Goal: Information Seeking & Learning: Check status

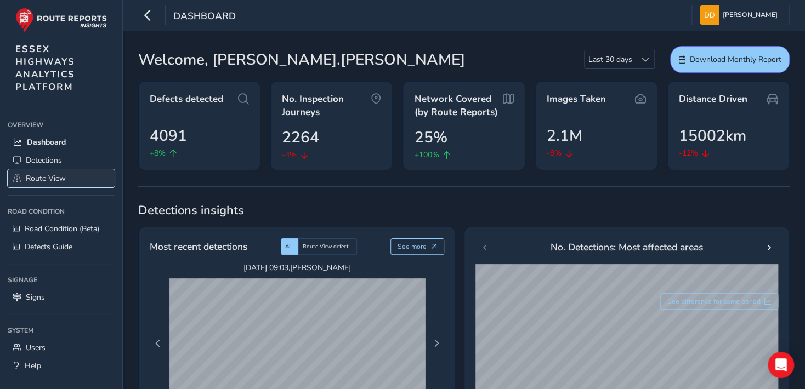
click at [27, 177] on span "Route View" at bounding box center [46, 178] width 40 height 10
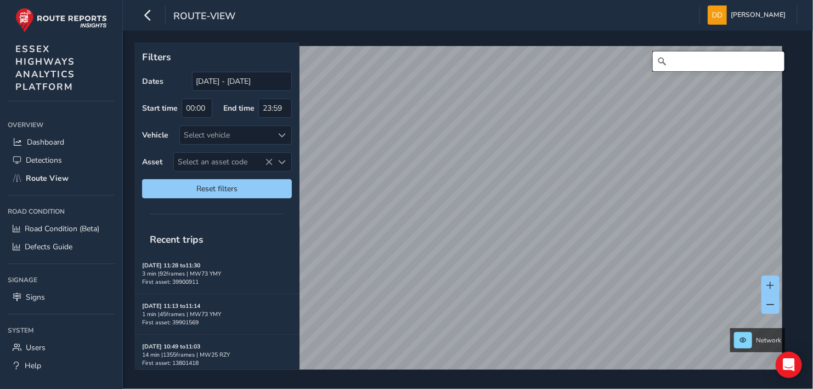
click at [684, 62] on input "Search" at bounding box center [719, 62] width 132 height 20
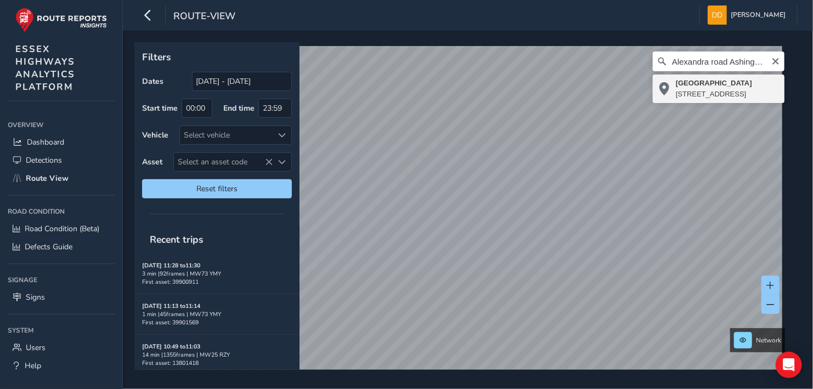
type input "[STREET_ADDRESS]"
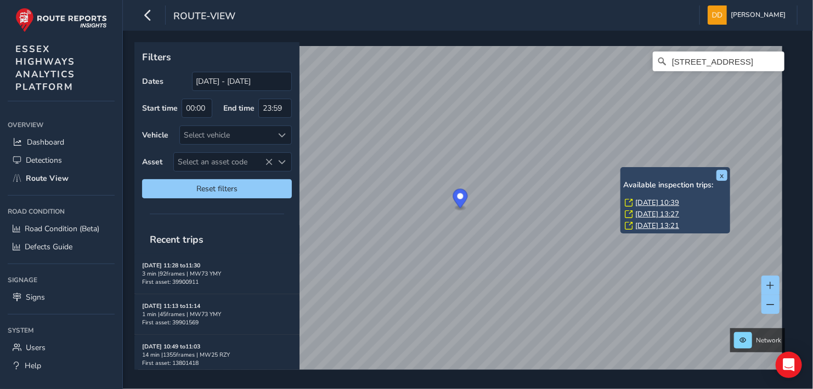
click at [641, 200] on link "[DATE] 10:39" at bounding box center [657, 203] width 44 height 10
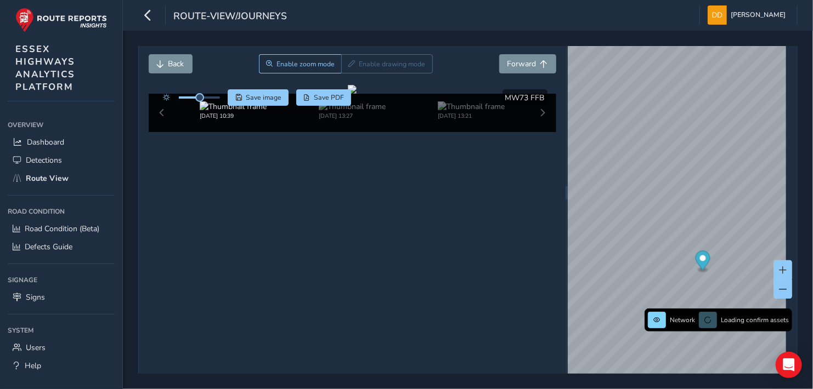
scroll to position [41, 0]
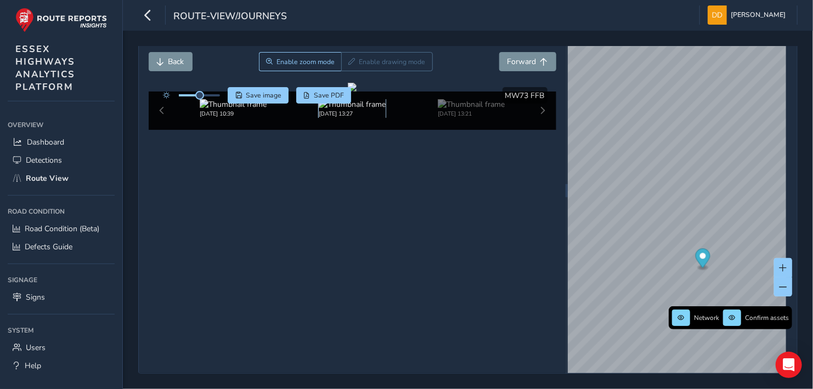
click at [335, 110] on img at bounding box center [352, 104] width 67 height 10
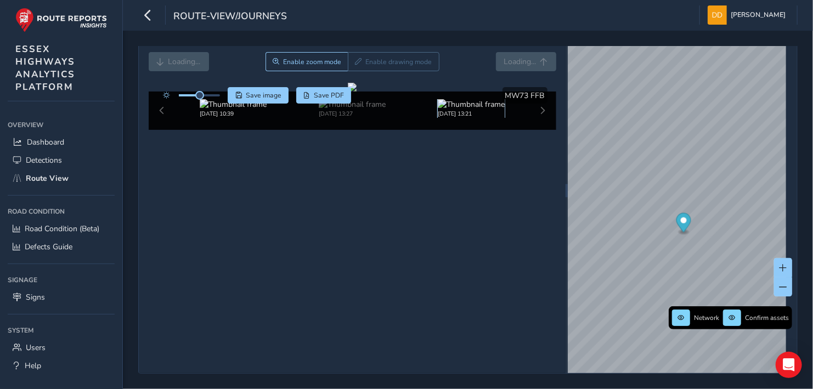
click at [443, 110] on img at bounding box center [471, 104] width 67 height 10
click at [537, 130] on div "[DATE] 10:39 [DATE] 13:27 [DATE] 13:21" at bounding box center [352, 111] width 407 height 38
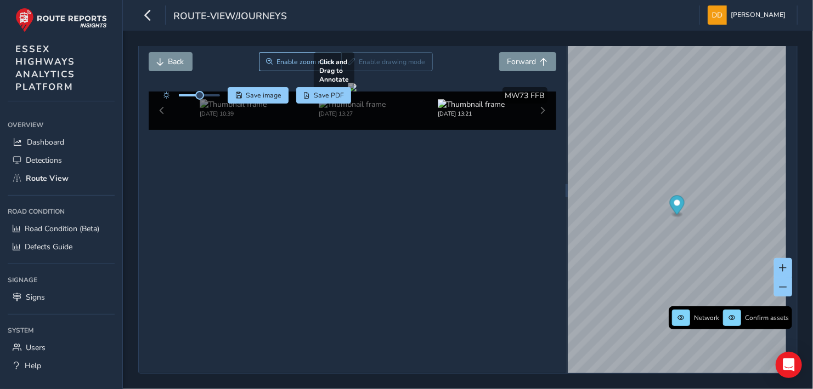
click at [356, 92] on div at bounding box center [352, 87] width 9 height 9
click at [534, 130] on div "[DATE] 10:39 [DATE] 13:27 [DATE] 13:21" at bounding box center [352, 111] width 407 height 38
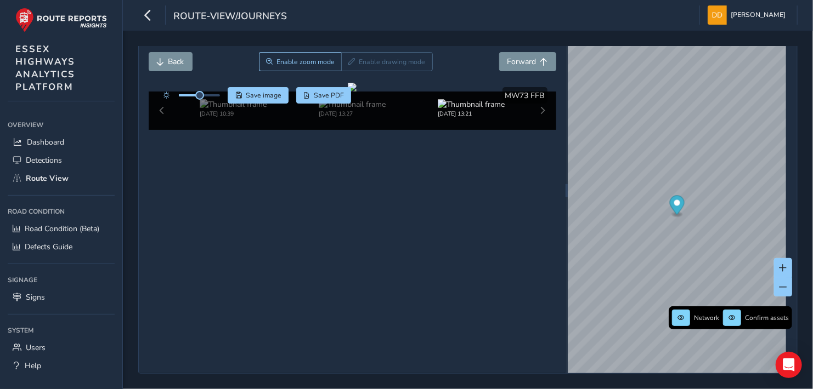
click at [539, 130] on div "[DATE] 10:39 [DATE] 13:27 [DATE] 13:21" at bounding box center [352, 111] width 407 height 38
click at [209, 110] on img at bounding box center [233, 104] width 67 height 10
click at [521, 56] on span "Forward" at bounding box center [521, 61] width 29 height 10
click at [521, 57] on span "Forward" at bounding box center [521, 61] width 29 height 10
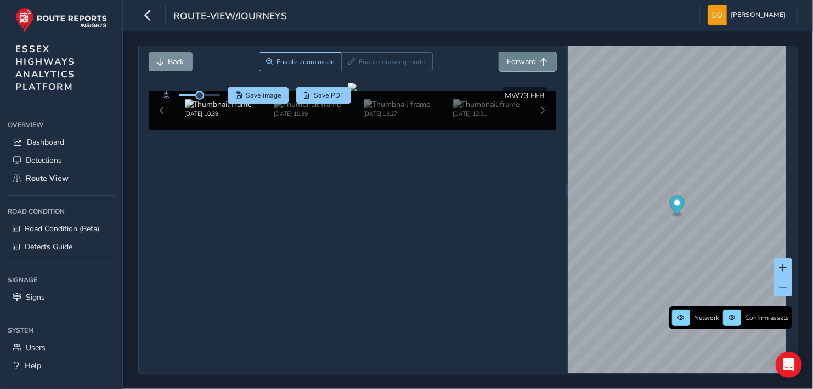
click at [521, 57] on span "Forward" at bounding box center [521, 61] width 29 height 10
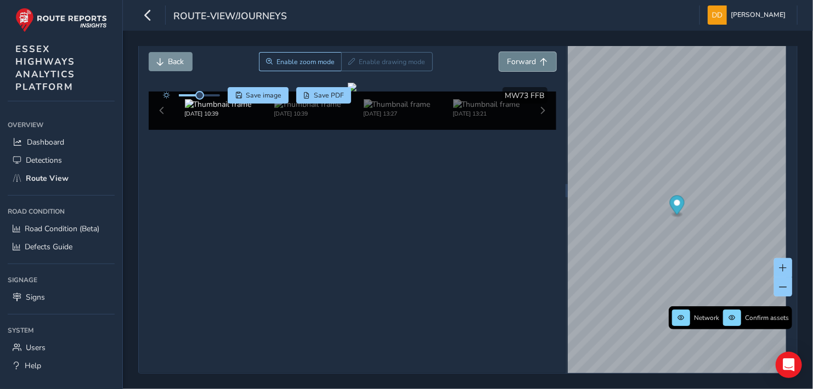
click at [525, 60] on span "Forward" at bounding box center [521, 61] width 29 height 10
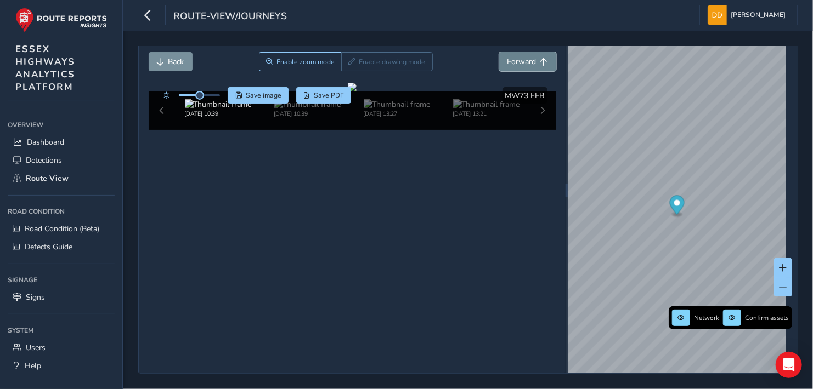
click at [525, 60] on span "Forward" at bounding box center [521, 61] width 29 height 10
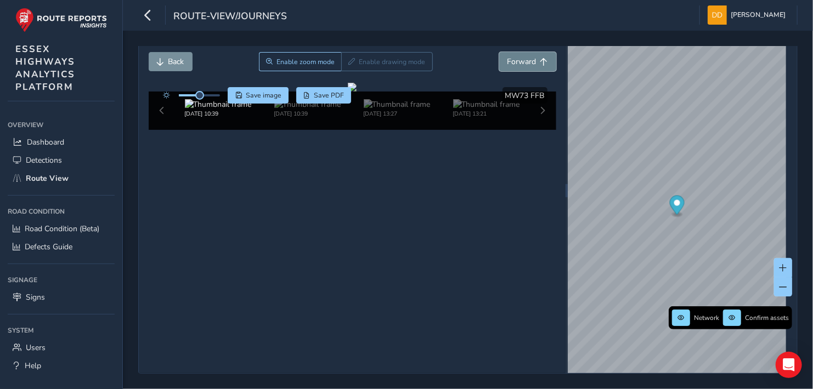
click at [525, 60] on span "Forward" at bounding box center [521, 61] width 29 height 10
click at [162, 58] on span "Back" at bounding box center [161, 62] width 8 height 8
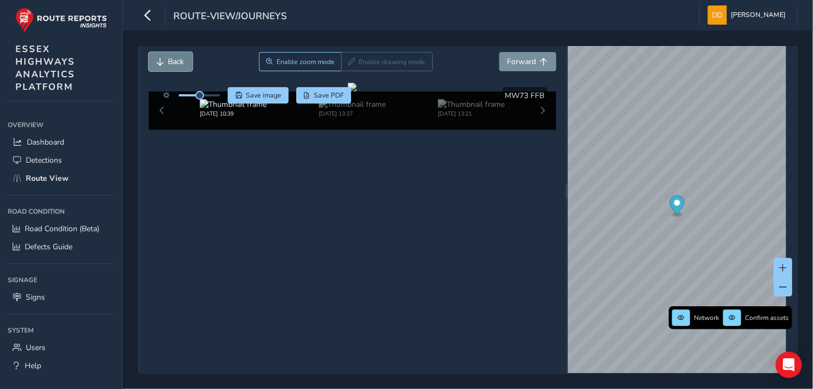
click at [162, 58] on span "Back" at bounding box center [161, 62] width 8 height 8
click at [530, 56] on span "Forward" at bounding box center [521, 61] width 29 height 10
click at [528, 58] on span "Forward" at bounding box center [521, 61] width 29 height 10
click at [528, 59] on span "Forward" at bounding box center [521, 61] width 29 height 10
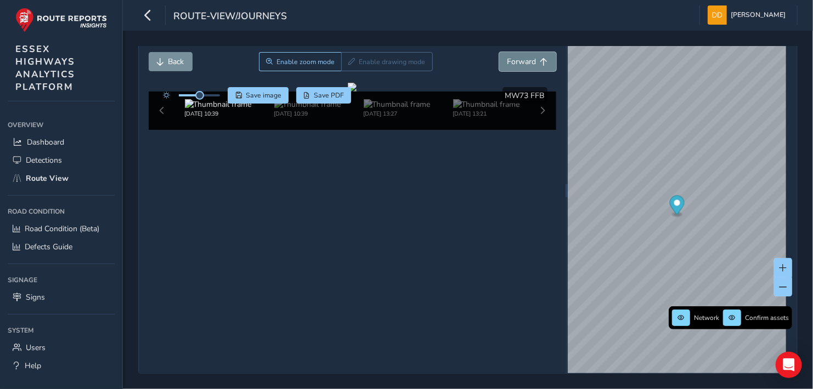
click at [528, 59] on span "Forward" at bounding box center [521, 61] width 29 height 10
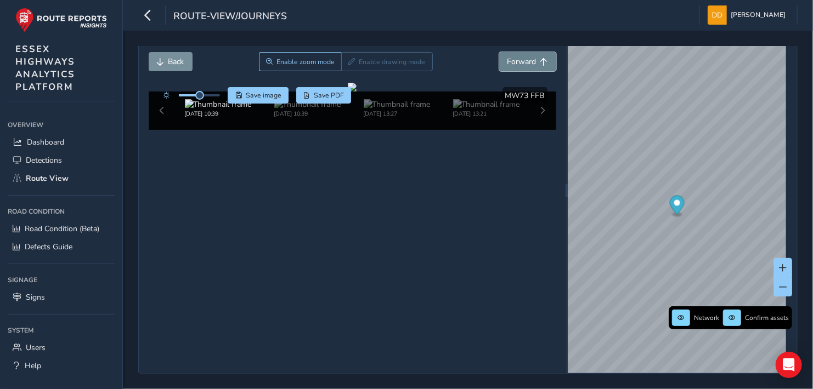
click at [528, 59] on span "Forward" at bounding box center [521, 61] width 29 height 10
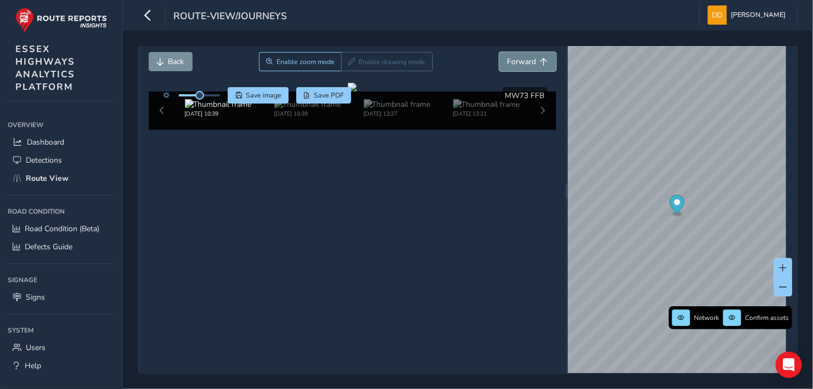
click at [528, 59] on span "Forward" at bounding box center [521, 61] width 29 height 10
click at [527, 59] on span "Forward" at bounding box center [521, 61] width 29 height 10
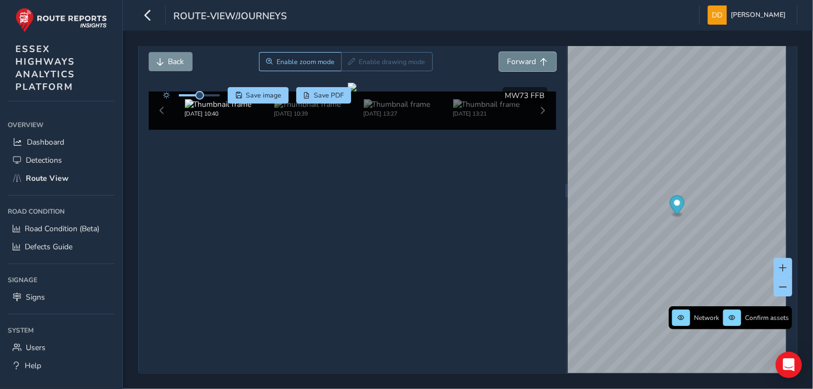
click at [527, 59] on span "Forward" at bounding box center [521, 61] width 29 height 10
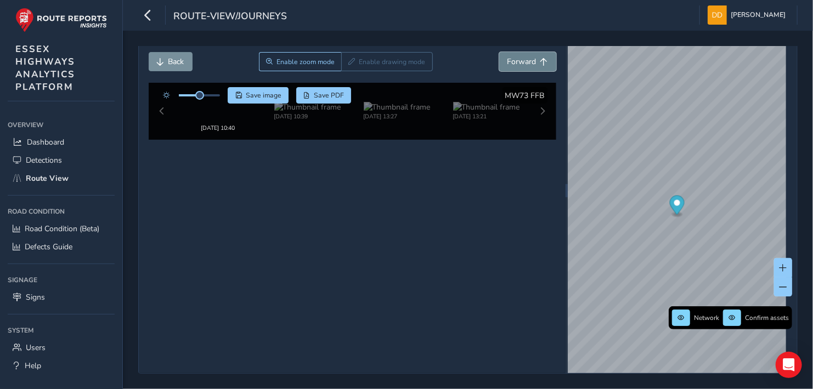
click at [527, 59] on span "Forward" at bounding box center [521, 61] width 29 height 10
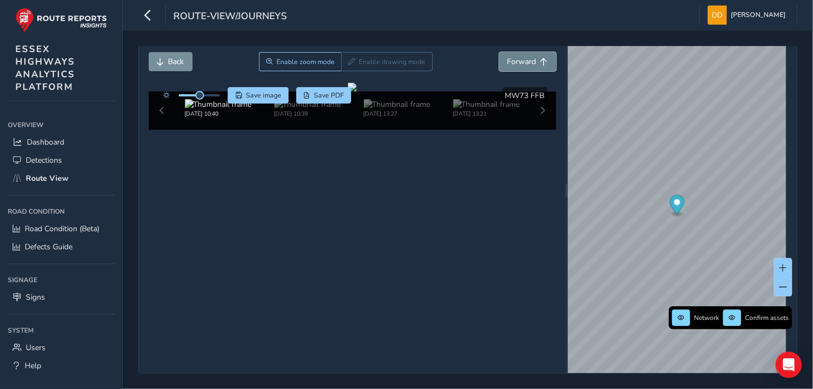
click at [527, 59] on span "Forward" at bounding box center [521, 61] width 29 height 10
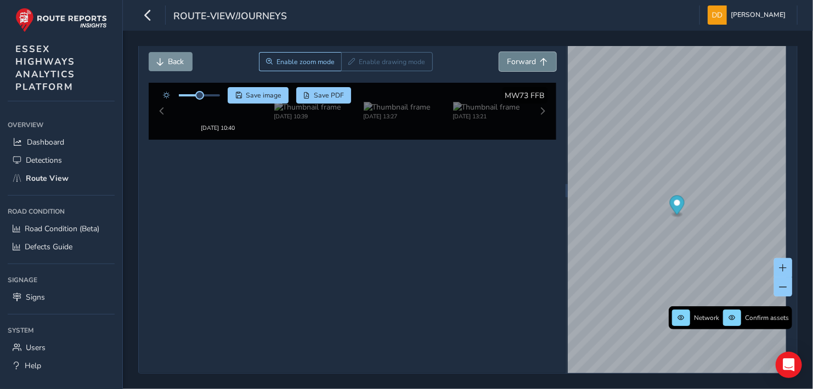
click at [527, 59] on span "Forward" at bounding box center [521, 61] width 29 height 10
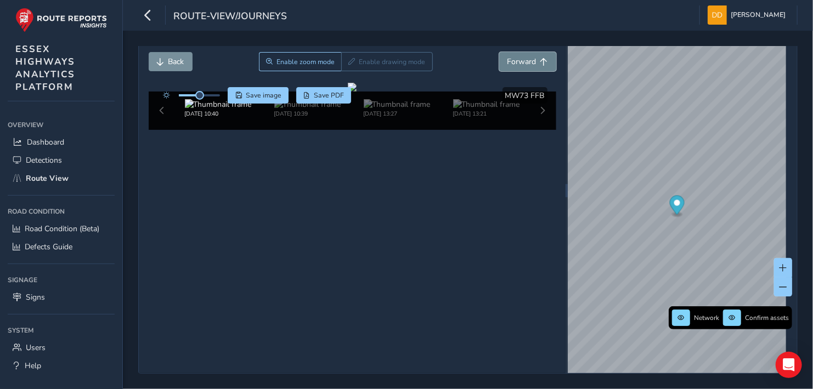
click at [527, 59] on span "Forward" at bounding box center [521, 61] width 29 height 10
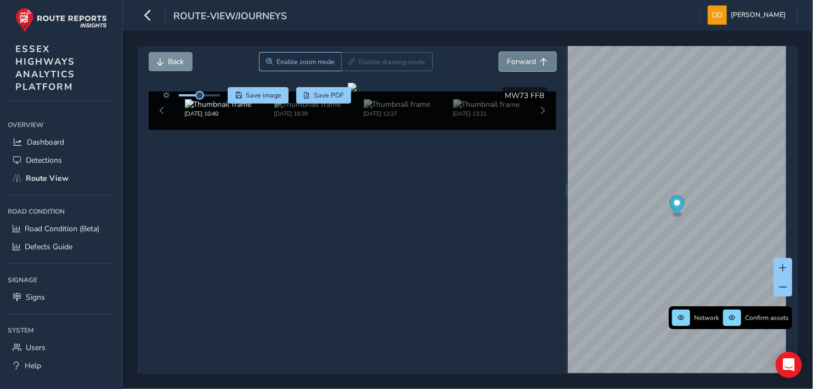
click at [527, 59] on span "Forward" at bounding box center [521, 61] width 29 height 10
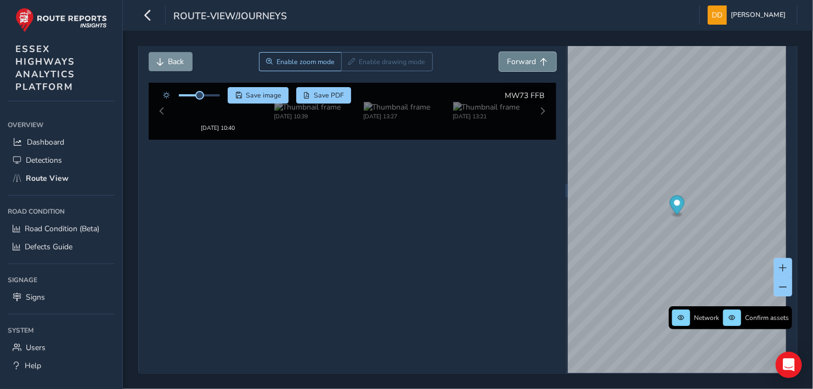
click at [527, 59] on span "Forward" at bounding box center [521, 61] width 29 height 10
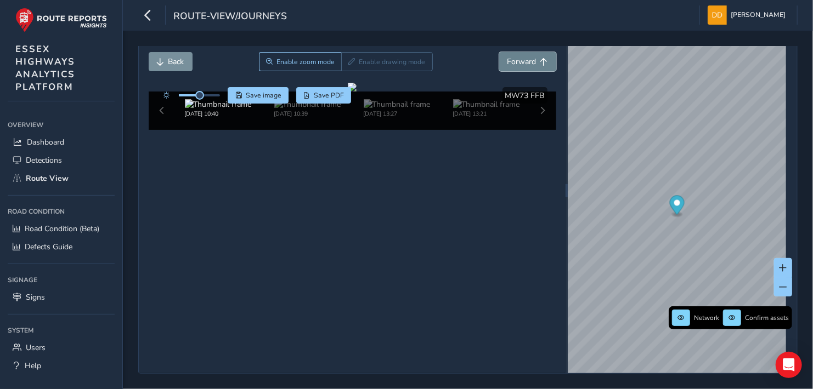
click at [527, 59] on span "Forward" at bounding box center [521, 61] width 29 height 10
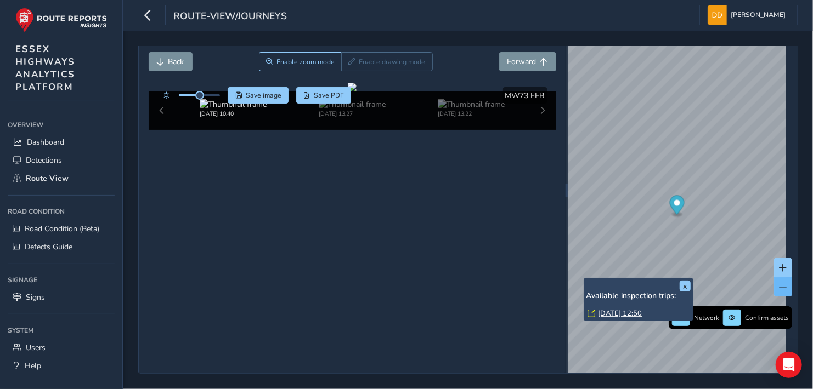
click at [583, 279] on div "x Available inspection trips: [DATE] 12:50" at bounding box center [638, 299] width 110 height 43
click at [612, 312] on link "[DATE] 12:50" at bounding box center [620, 314] width 44 height 10
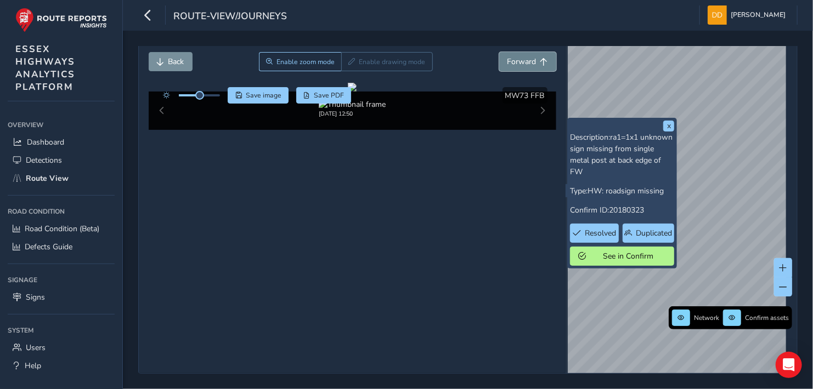
click at [507, 56] on span "Forward" at bounding box center [521, 61] width 29 height 10
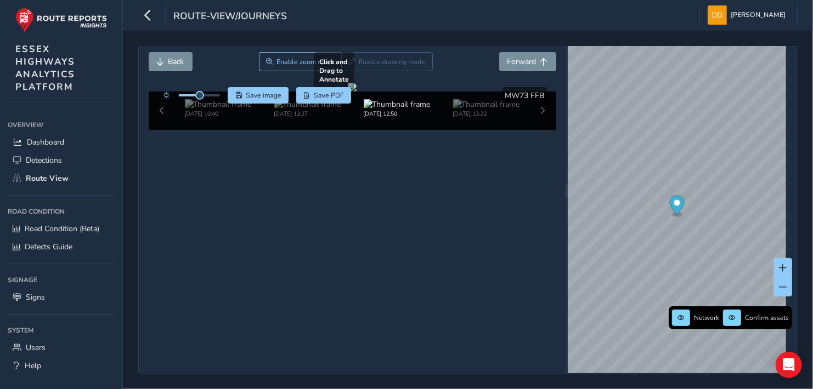
click at [356, 92] on div at bounding box center [352, 87] width 9 height 9
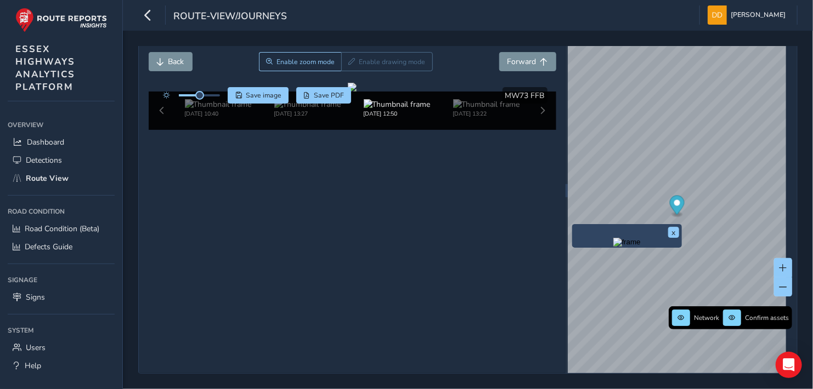
click at [573, 224] on div "x" at bounding box center [627, 236] width 110 height 24
click at [617, 247] on img "Preview frame" at bounding box center [626, 242] width 27 height 9
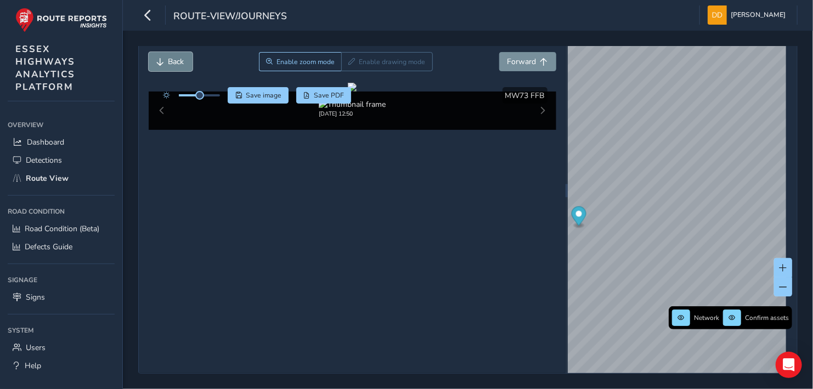
click at [160, 59] on span "Back" at bounding box center [161, 62] width 8 height 8
click at [159, 59] on span "Back" at bounding box center [161, 62] width 8 height 8
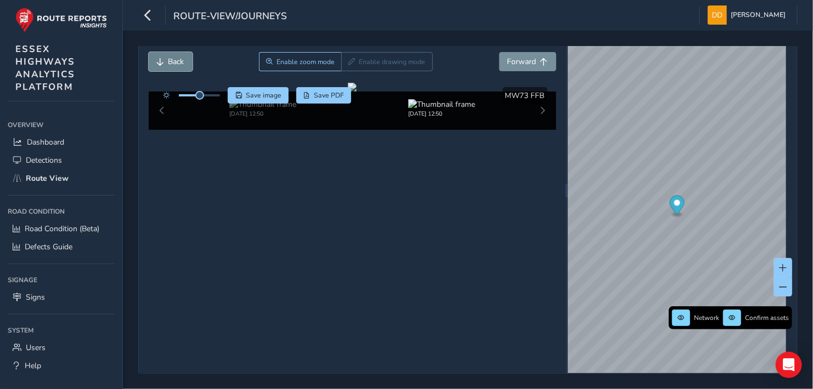
click at [159, 59] on span "Back" at bounding box center [161, 62] width 8 height 8
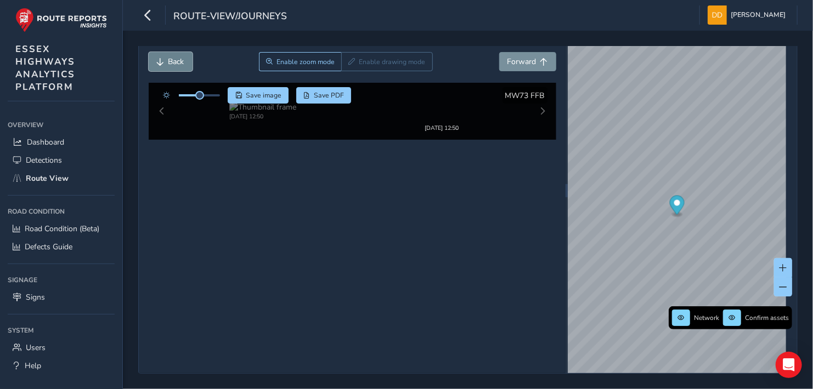
click at [159, 59] on span "Back" at bounding box center [161, 62] width 8 height 8
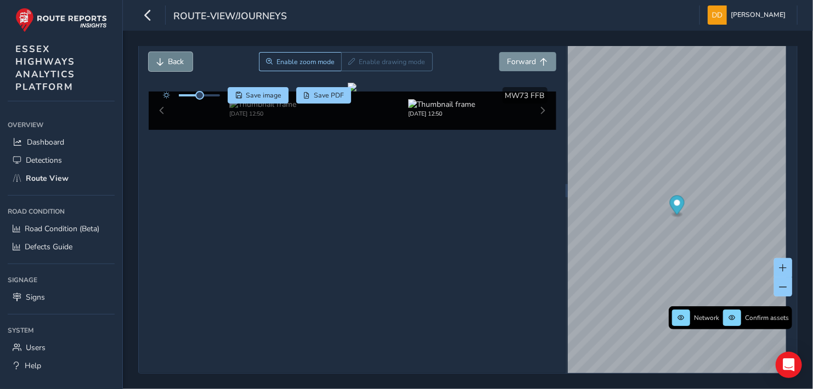
click at [159, 59] on span "Back" at bounding box center [161, 62] width 8 height 8
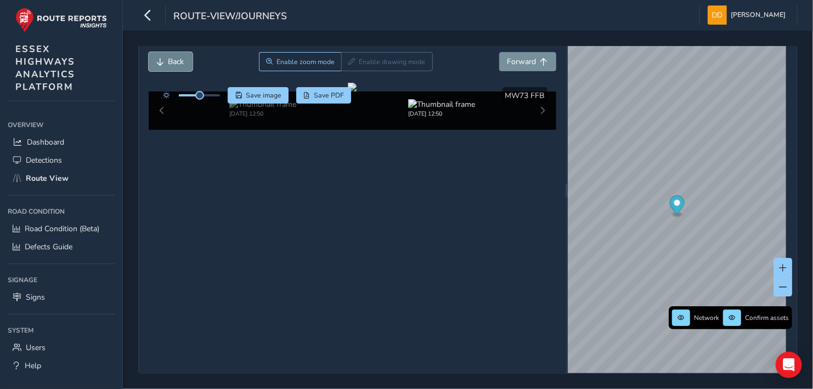
click at [159, 59] on span "Back" at bounding box center [161, 62] width 8 height 8
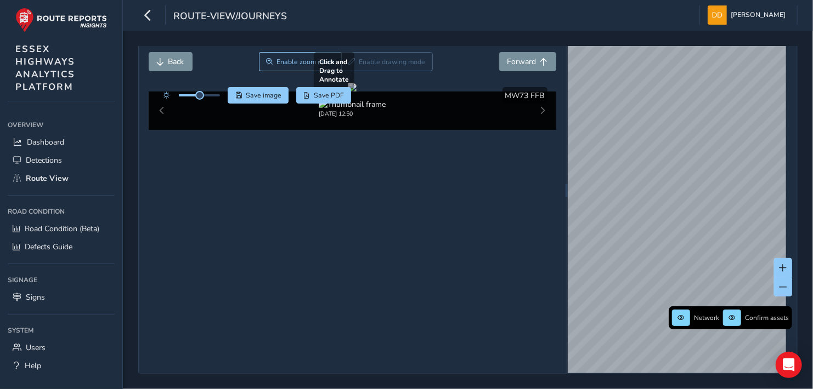
click at [356, 92] on div at bounding box center [352, 87] width 9 height 9
click at [348, 92] on div at bounding box center [352, 87] width 9 height 9
click at [511, 62] on span "Forward" at bounding box center [521, 61] width 29 height 10
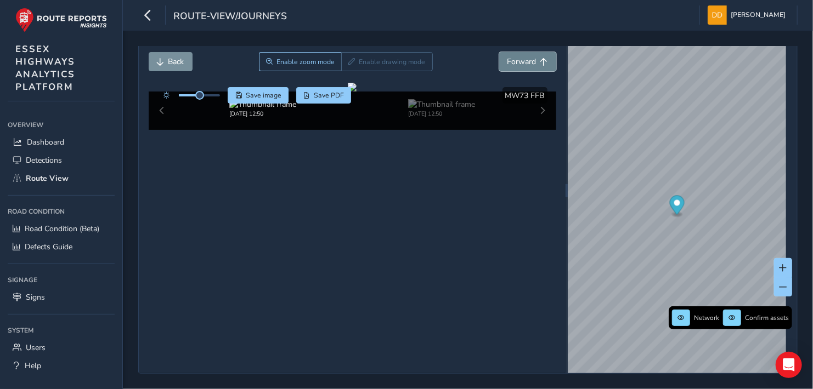
click at [511, 62] on span "Forward" at bounding box center [521, 61] width 29 height 10
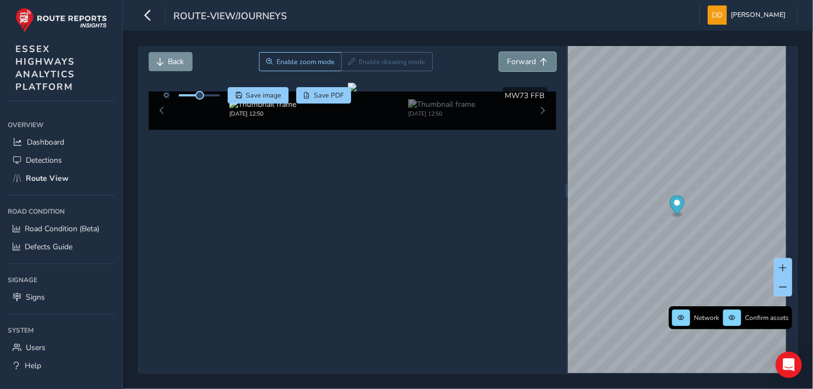
click at [511, 62] on span "Forward" at bounding box center [521, 61] width 29 height 10
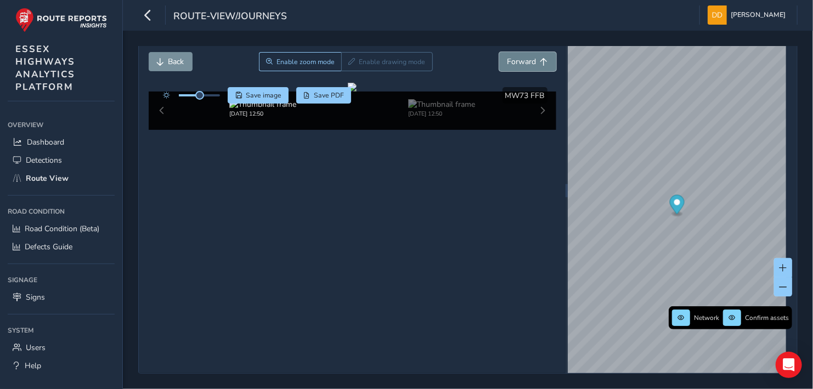
click at [511, 62] on span "Forward" at bounding box center [521, 61] width 29 height 10
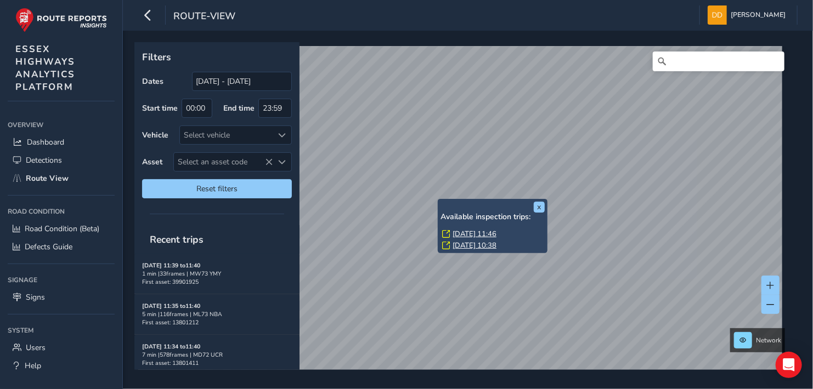
click at [469, 234] on link "[DATE] 11:46" at bounding box center [474, 234] width 44 height 10
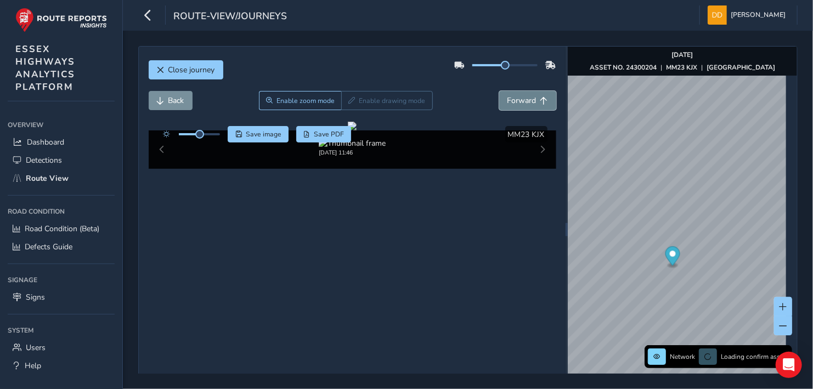
click at [525, 100] on span "Forward" at bounding box center [521, 100] width 29 height 10
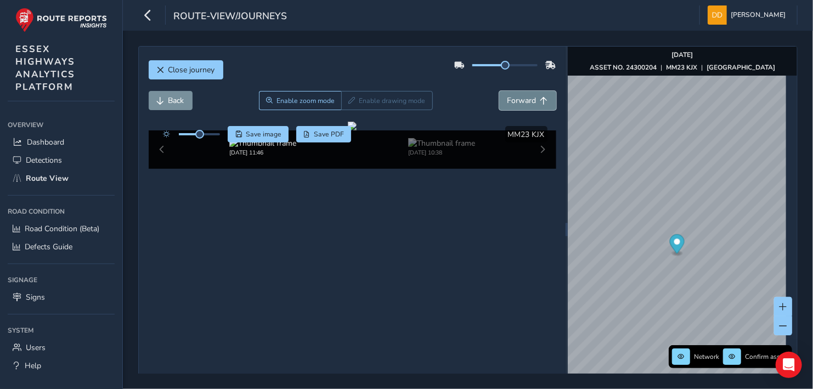
click at [523, 101] on span "Forward" at bounding box center [521, 100] width 29 height 10
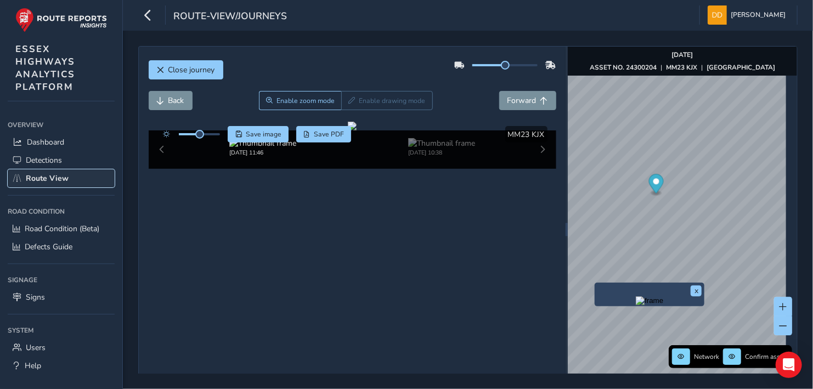
click at [56, 177] on span "Route View" at bounding box center [47, 178] width 43 height 10
